Goal: Transaction & Acquisition: Purchase product/service

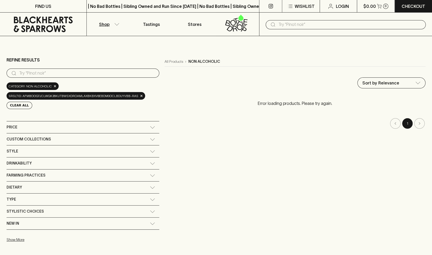
click at [104, 22] on p "Shop" at bounding box center [104, 24] width 10 height 6
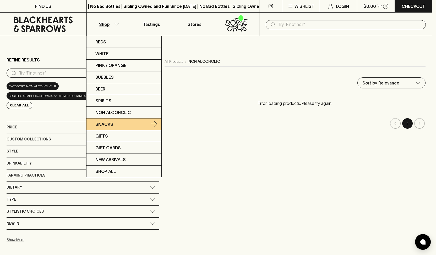
click at [109, 124] on p "Snacks" at bounding box center [104, 124] width 18 height 6
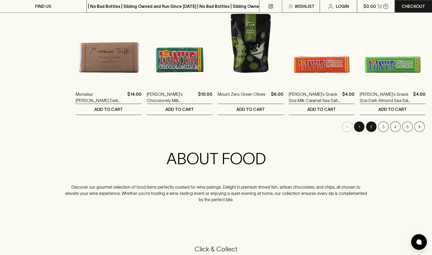
scroll to position [524, 0]
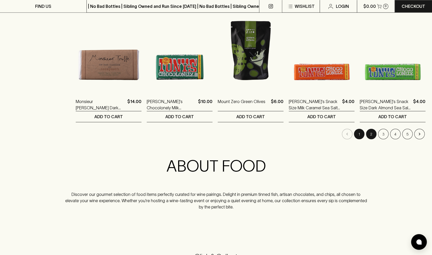
click at [371, 135] on button "2" at bounding box center [371, 134] width 10 height 10
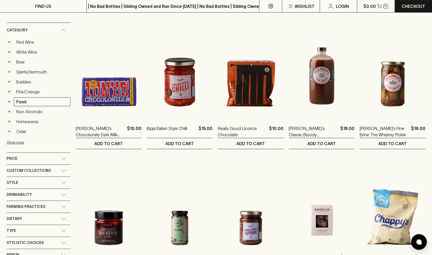
scroll to position [79, 0]
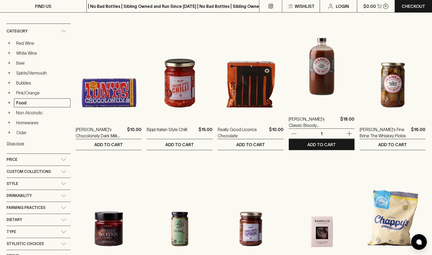
click at [327, 81] on img at bounding box center [322, 63] width 66 height 92
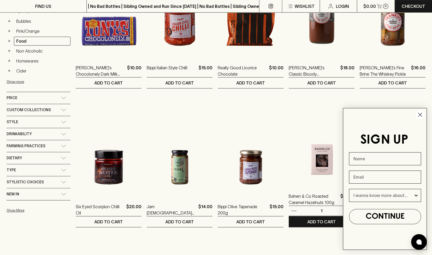
scroll to position [183, 0]
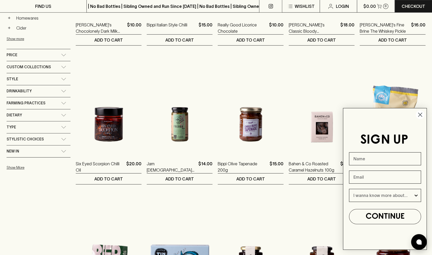
click at [422, 116] on circle "Close dialog" at bounding box center [420, 115] width 9 height 9
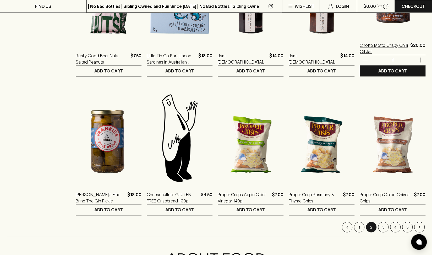
scroll to position [445, 0]
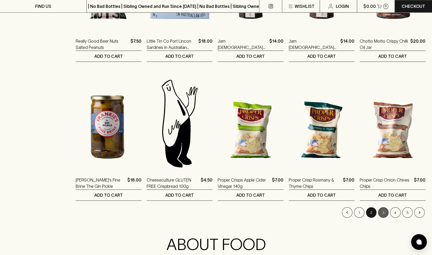
click at [383, 212] on button "3" at bounding box center [383, 212] width 10 height 10
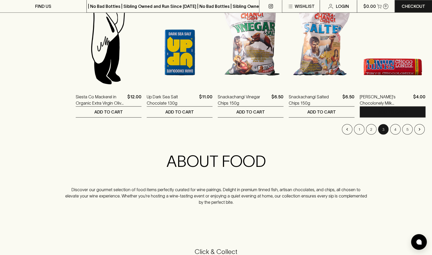
scroll to position [524, 0]
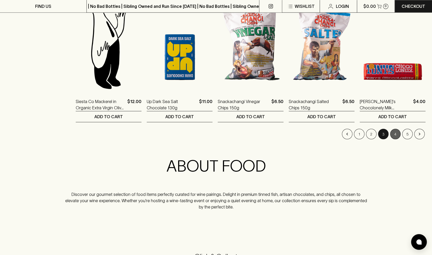
click at [397, 134] on button "4" at bounding box center [395, 134] width 10 height 10
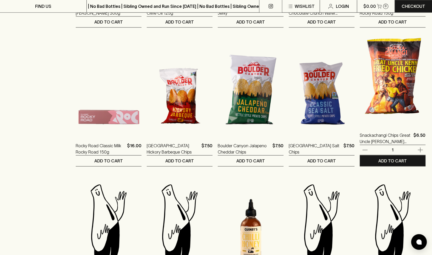
scroll to position [471, 0]
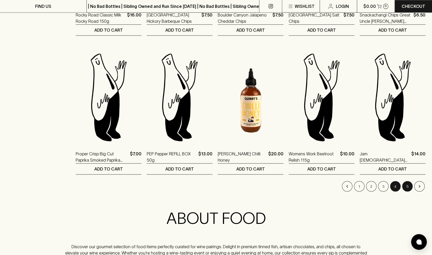
click at [405, 186] on button "5" at bounding box center [407, 186] width 10 height 10
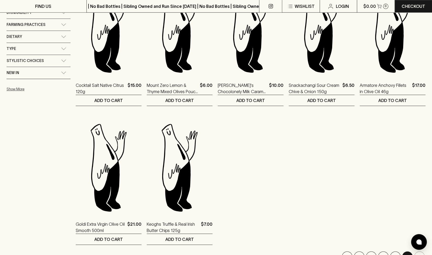
scroll to position [340, 0]
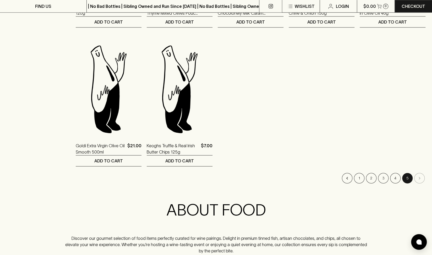
click at [418, 180] on li "pagination navigation" at bounding box center [419, 178] width 12 height 10
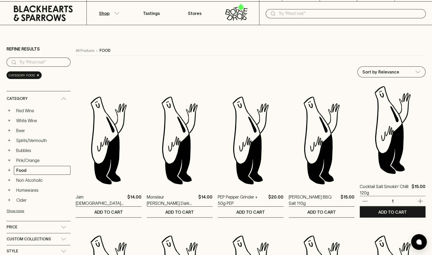
scroll to position [0, 0]
